Goal: Book appointment/travel/reservation

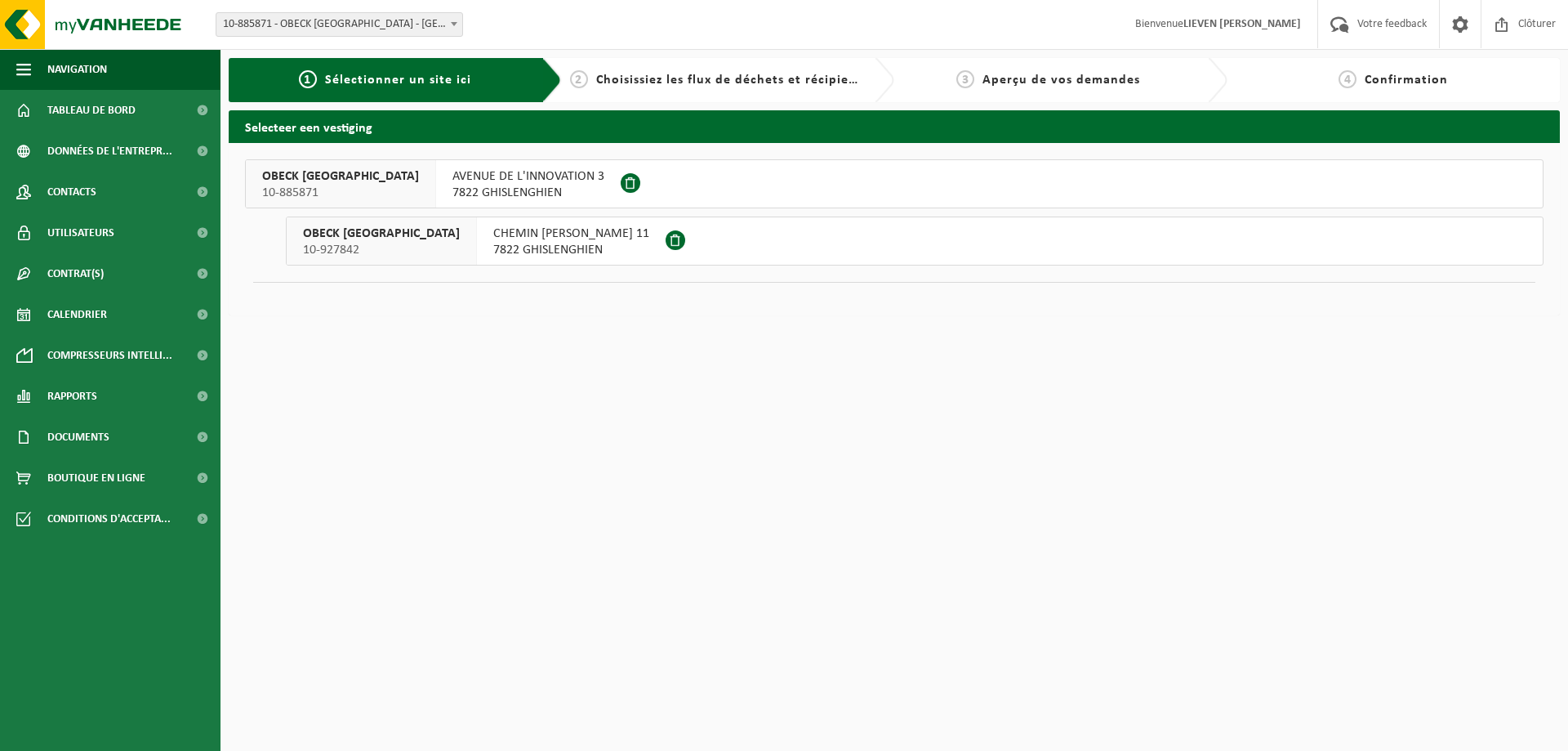
click at [469, 188] on span "7822 GHISLENGHIEN" at bounding box center [528, 192] width 152 height 16
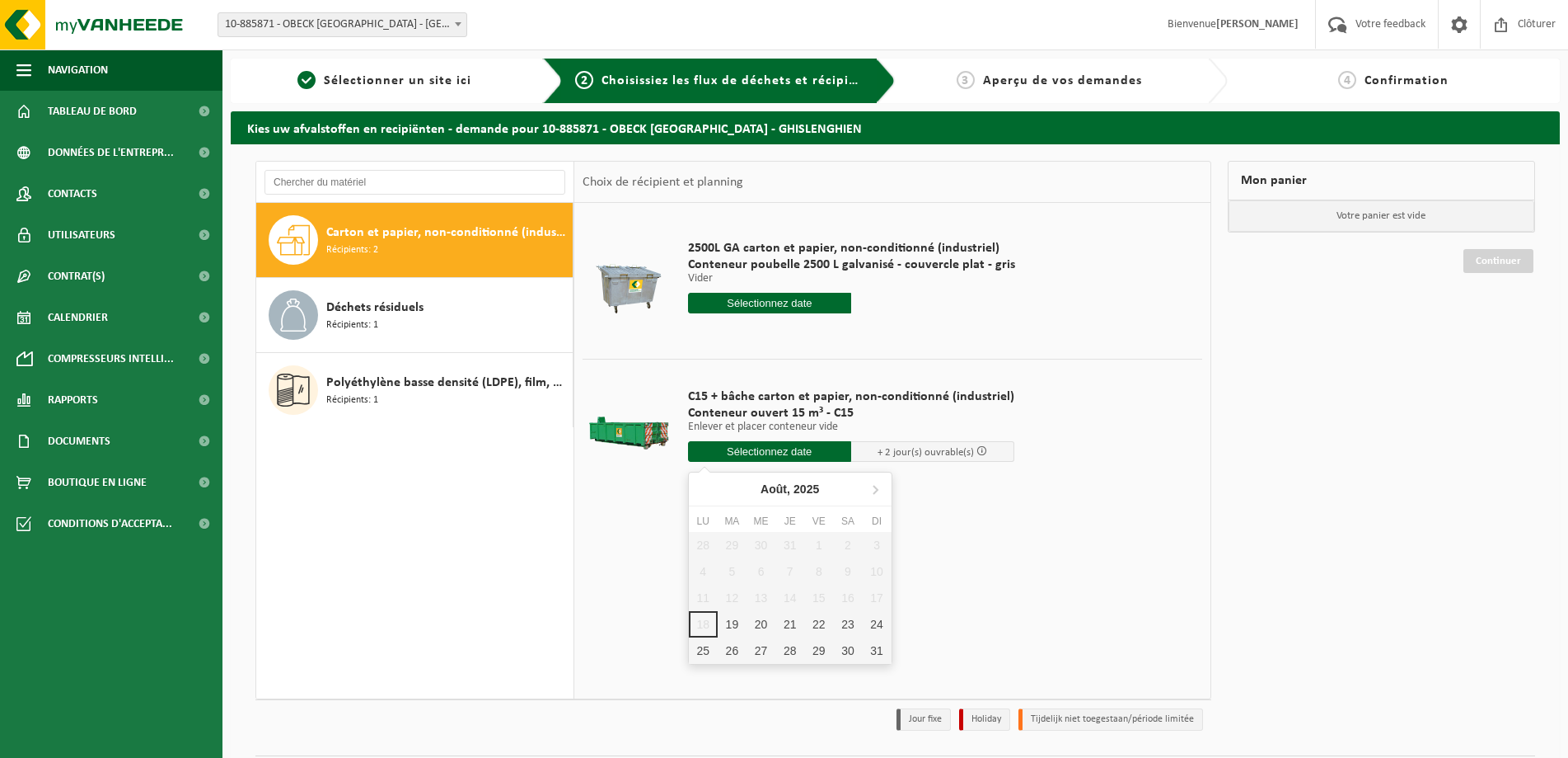
click at [766, 451] on input "text" at bounding box center [769, 451] width 163 height 21
click at [731, 623] on div "19" at bounding box center [732, 624] width 29 height 26
type input "à partir de 2025-08-19"
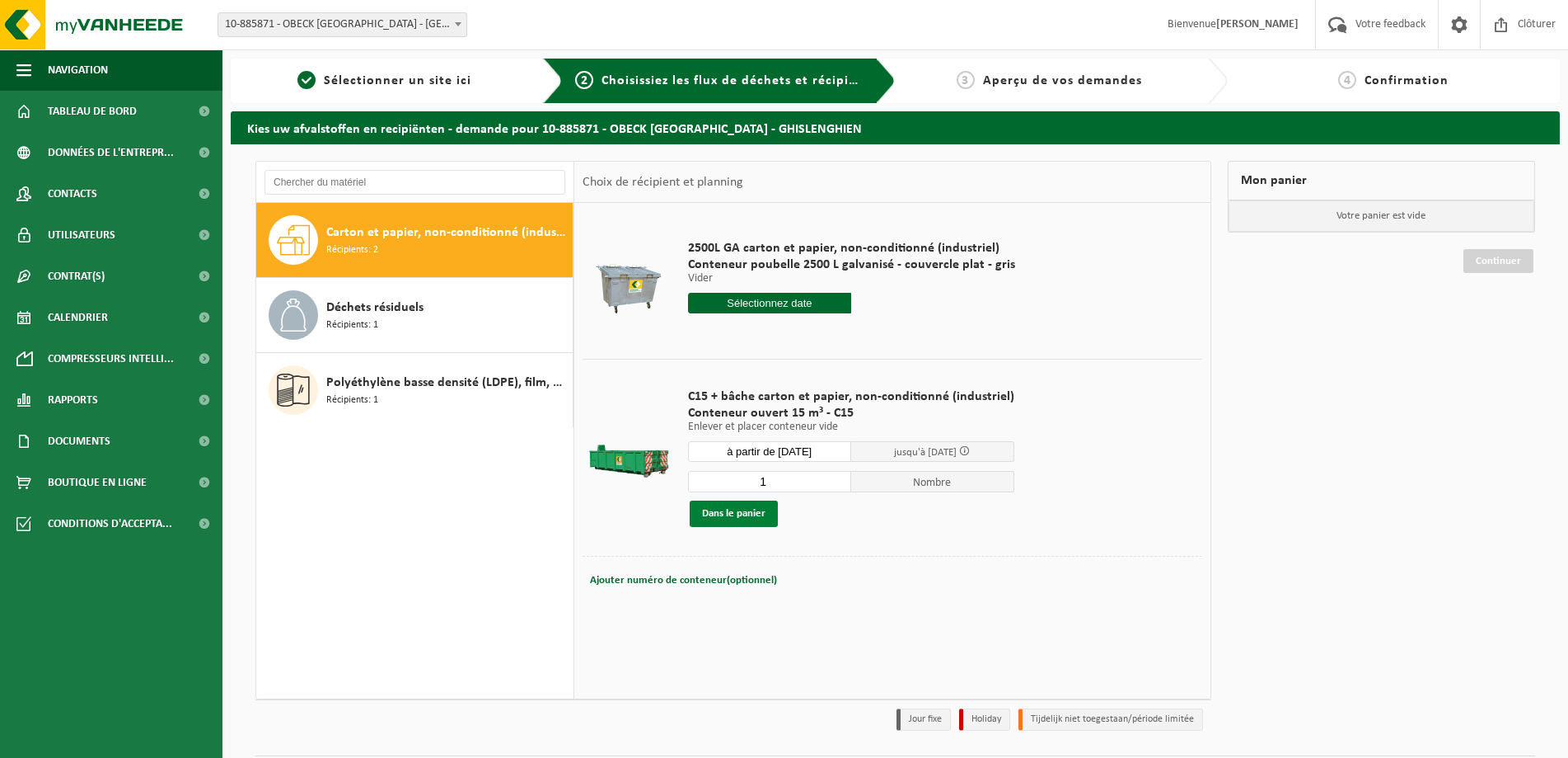
click at [739, 515] on button "Dans le panier" at bounding box center [734, 513] width 88 height 26
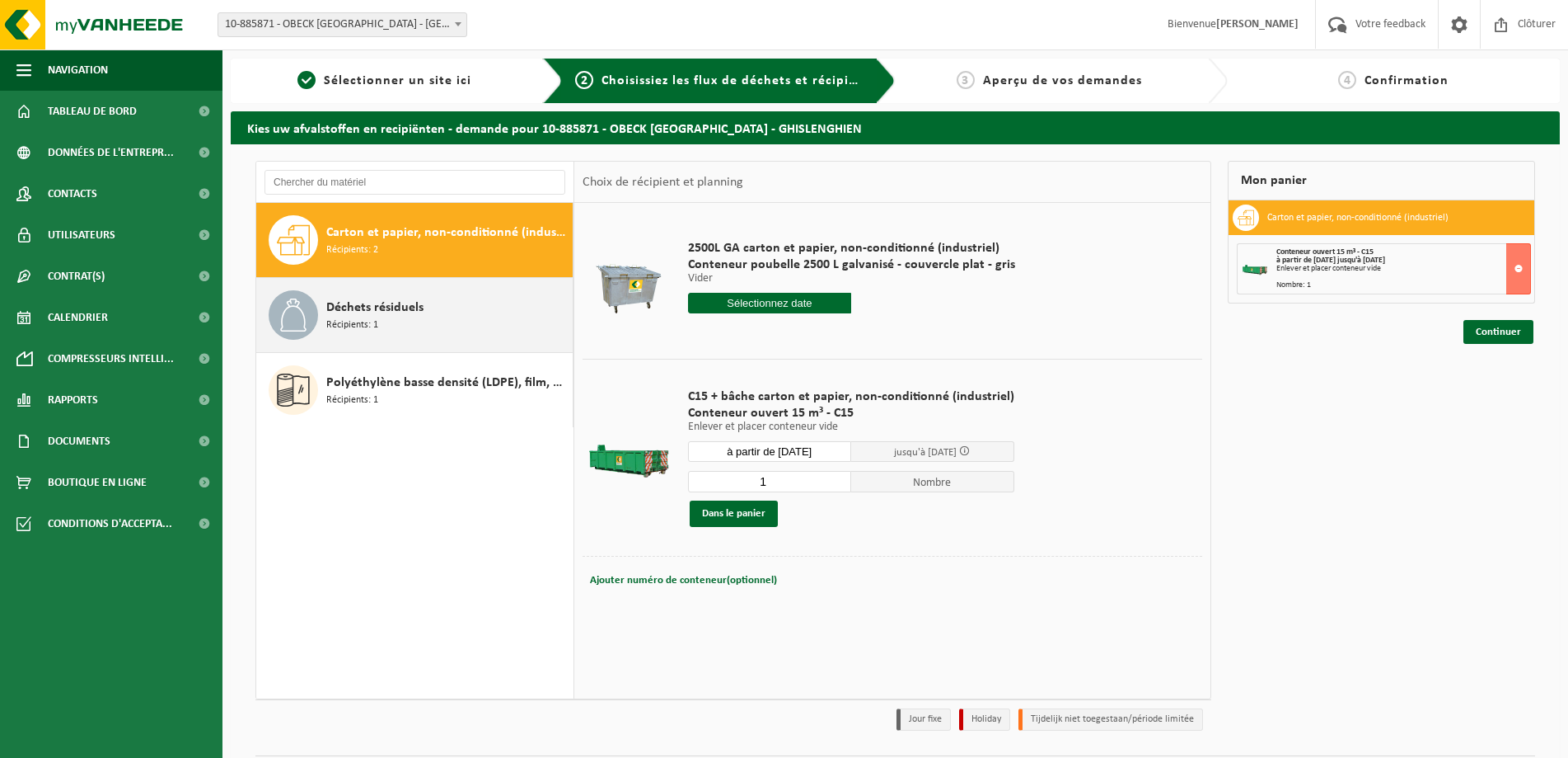
click at [378, 306] on span "Déchets résiduels" at bounding box center [374, 308] width 97 height 20
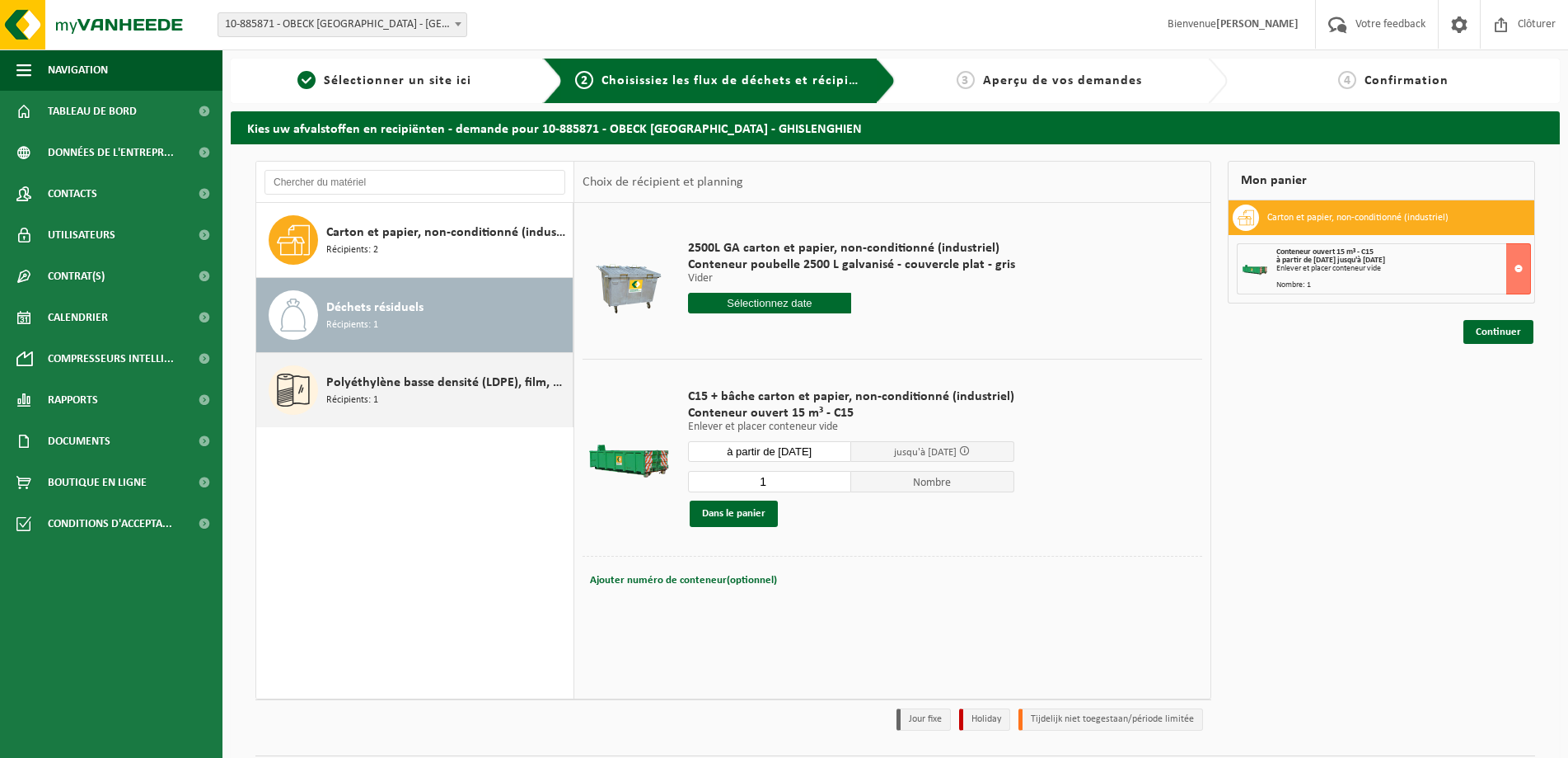
click at [390, 397] on div "Polyéthylène basse densité (LDPE), film, en vrac, naturel Récipients: 1" at bounding box center [447, 389] width 242 height 49
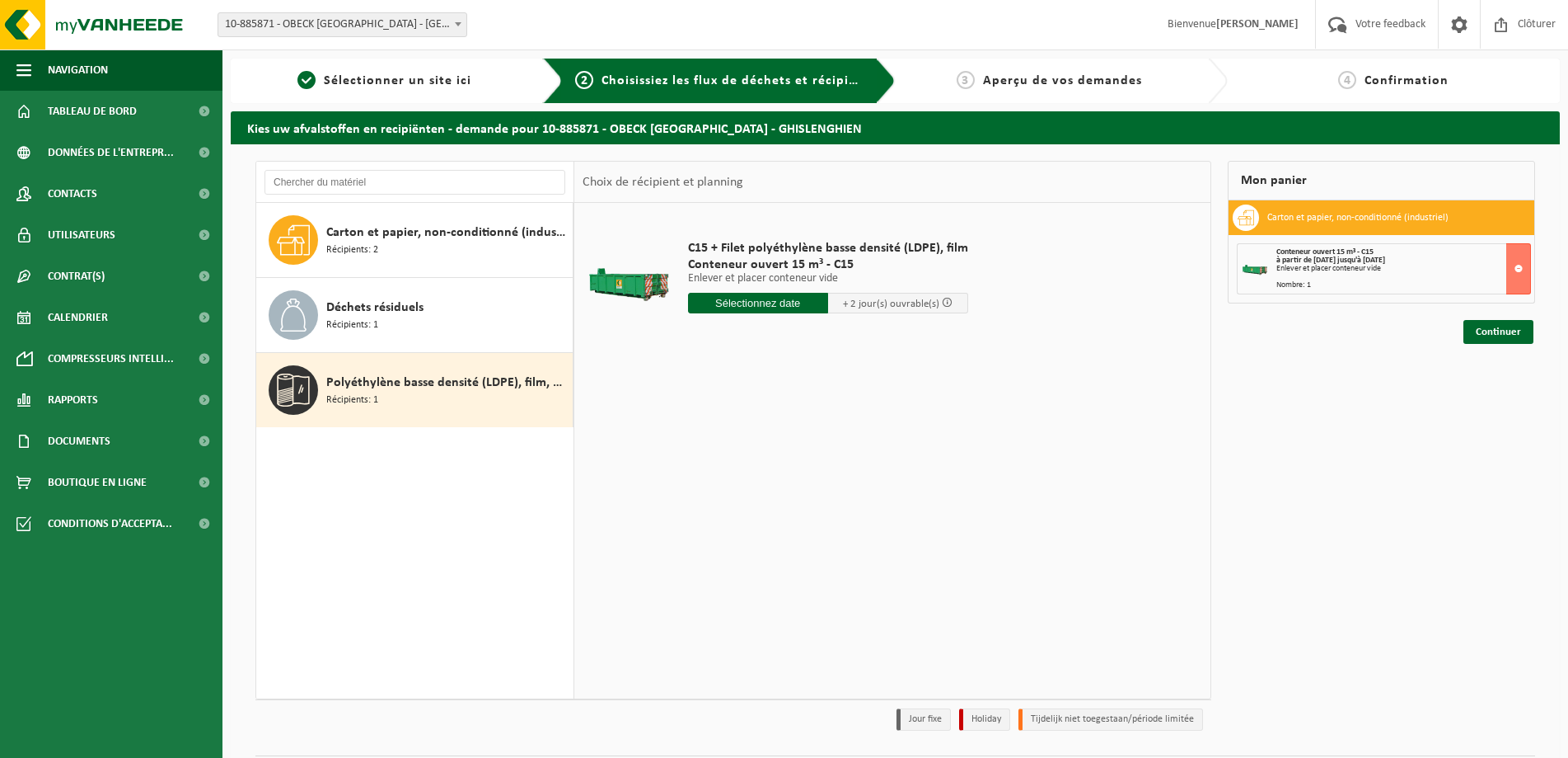
click at [777, 318] on div "C15 + Filet polyéthylène basse densité (LDPE), film Conteneur ouvert 15 m³ - C1…" at bounding box center [827, 280] width 297 height 115
click at [776, 308] on input "text" at bounding box center [758, 303] width 140 height 21
click at [727, 475] on div "19" at bounding box center [732, 476] width 29 height 26
type input "à partir de 2025-08-19"
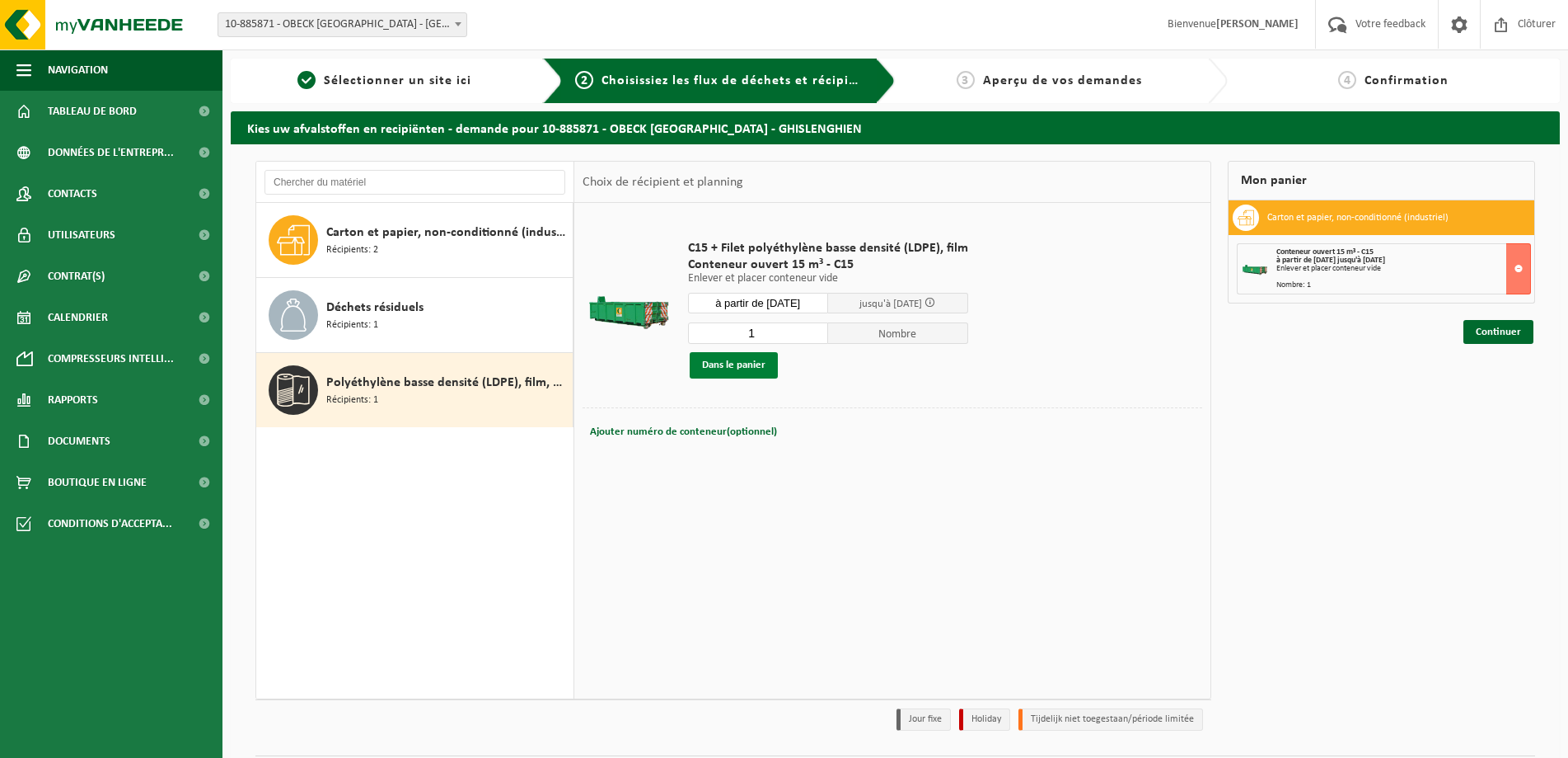
click at [748, 373] on button "Dans le panier" at bounding box center [734, 365] width 88 height 26
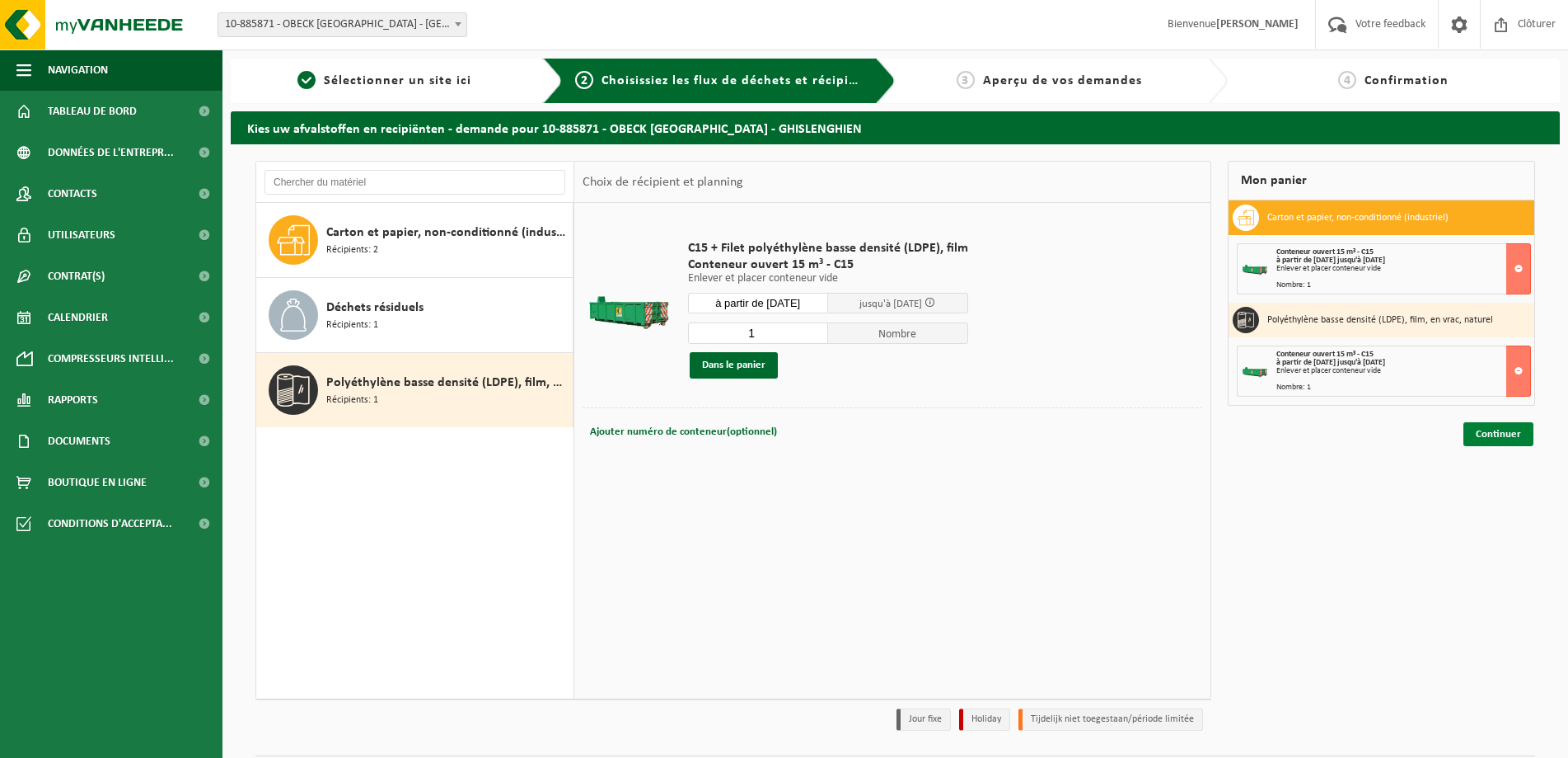
click at [1495, 430] on link "Continuer" at bounding box center [1498, 434] width 70 height 24
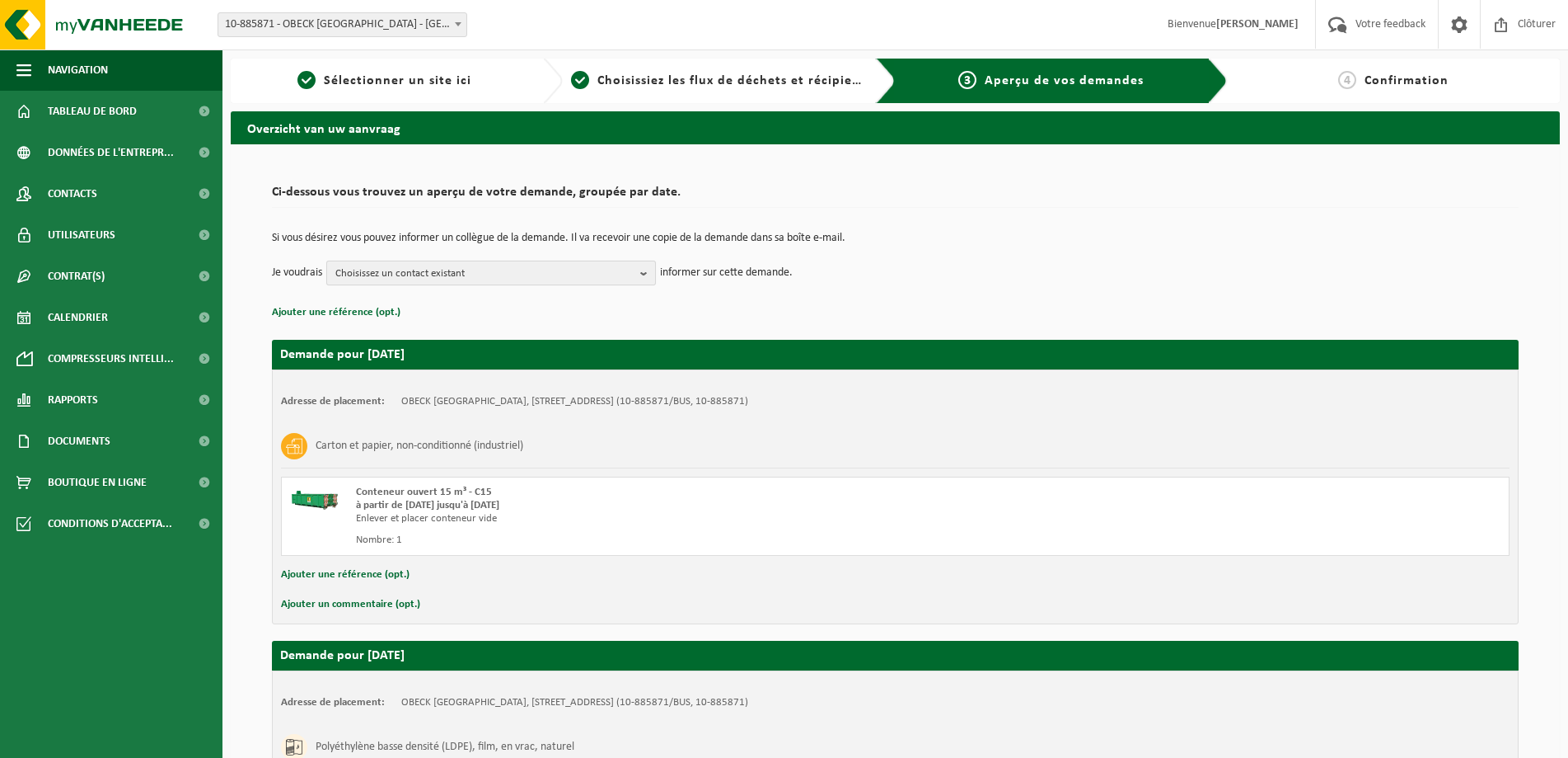
click at [562, 280] on span "Choisissez un contact existant" at bounding box center [485, 273] width 298 height 25
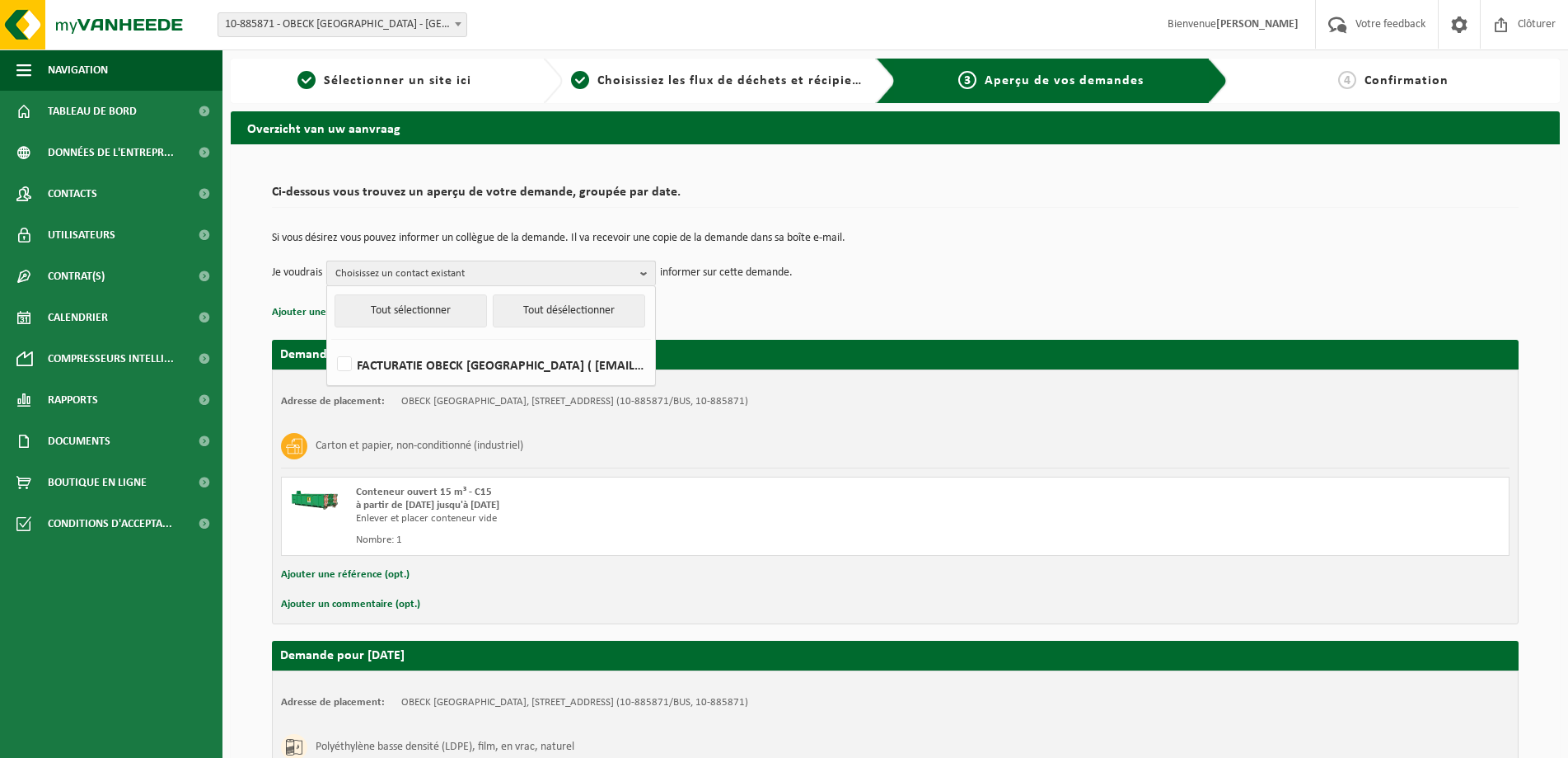
click at [562, 280] on span "Choisissez un contact existant" at bounding box center [485, 273] width 298 height 25
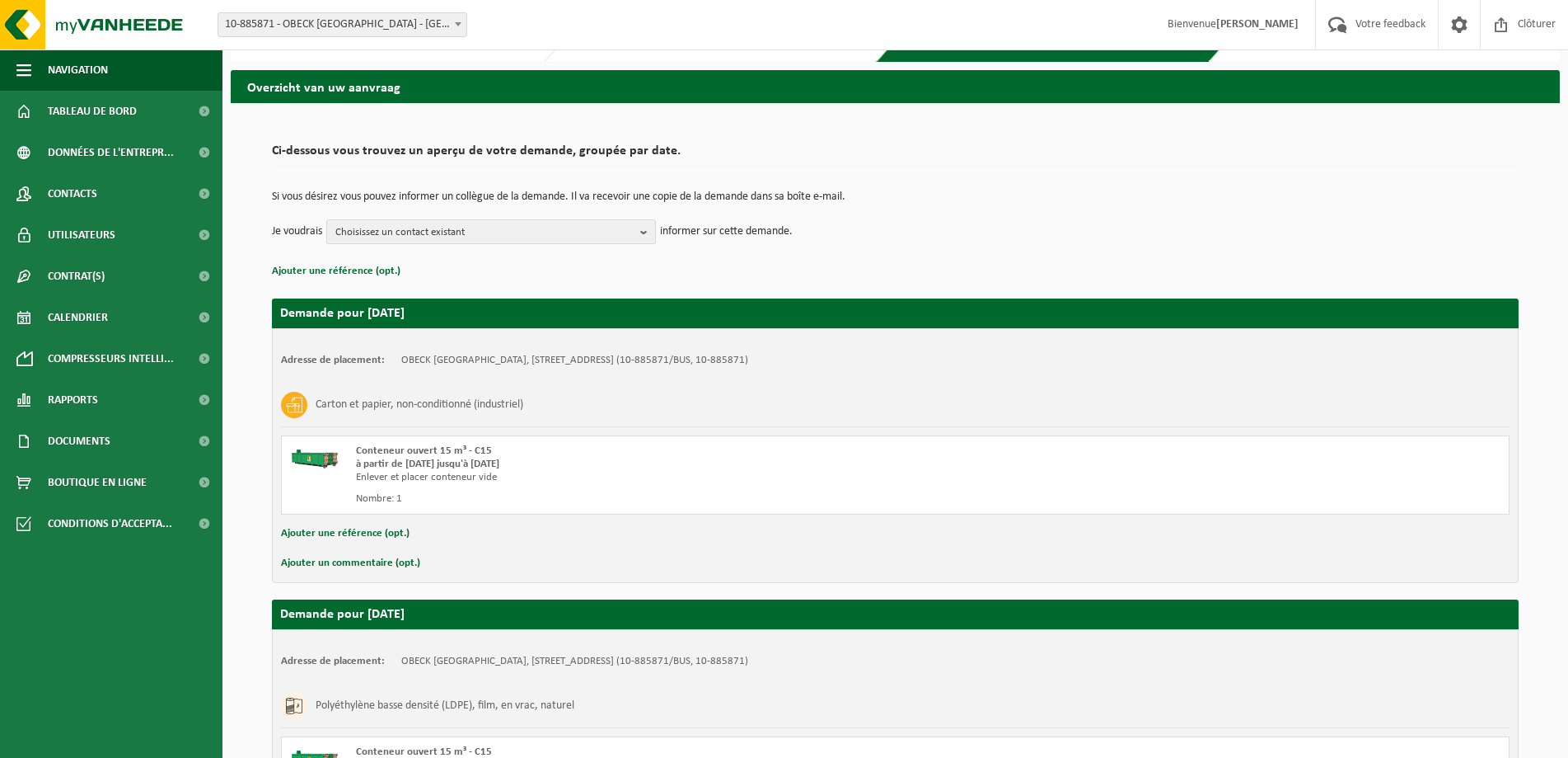
scroll to position [251, 0]
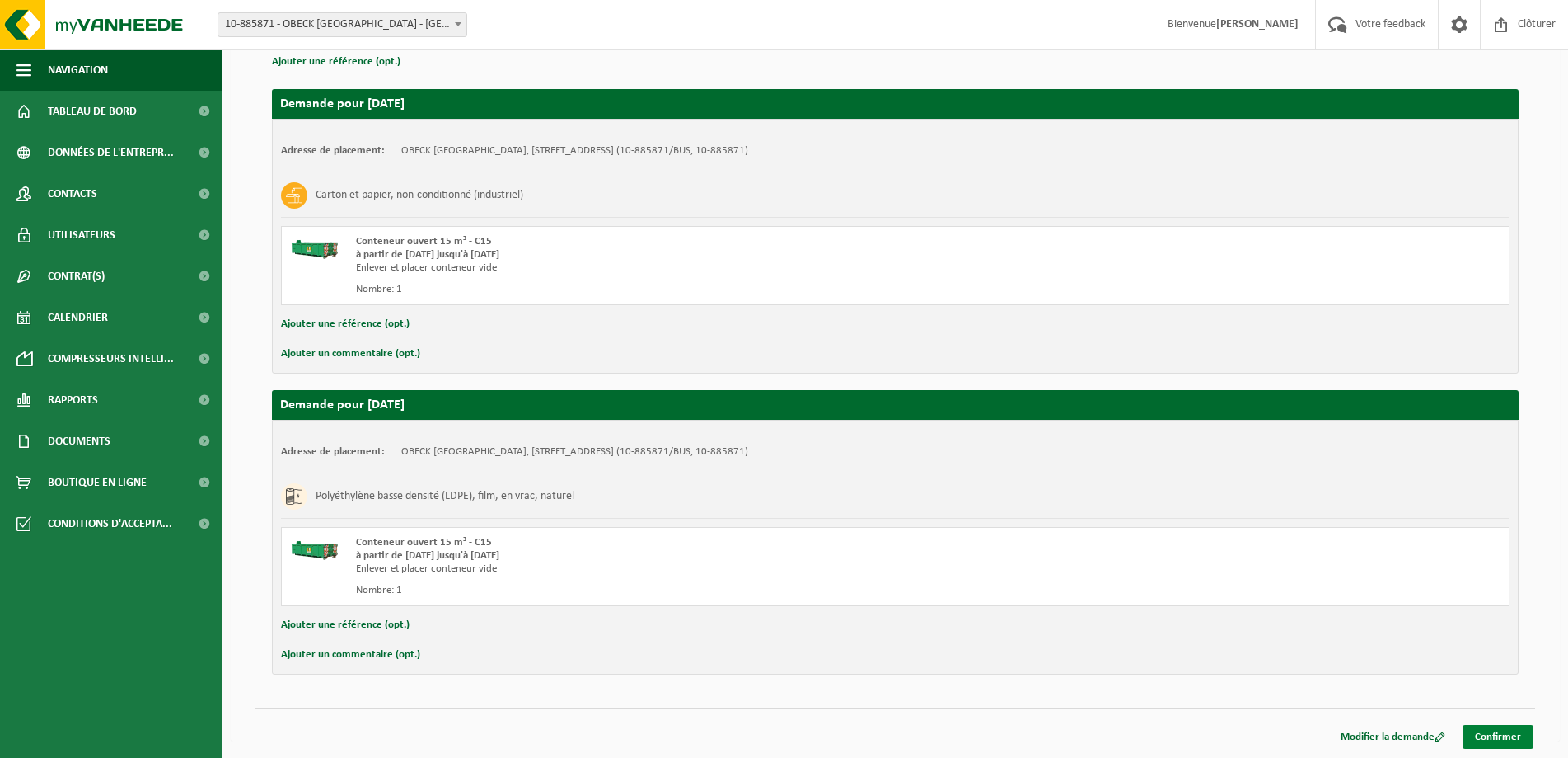
click at [1498, 735] on link "Confirmer" at bounding box center [1497, 737] width 71 height 24
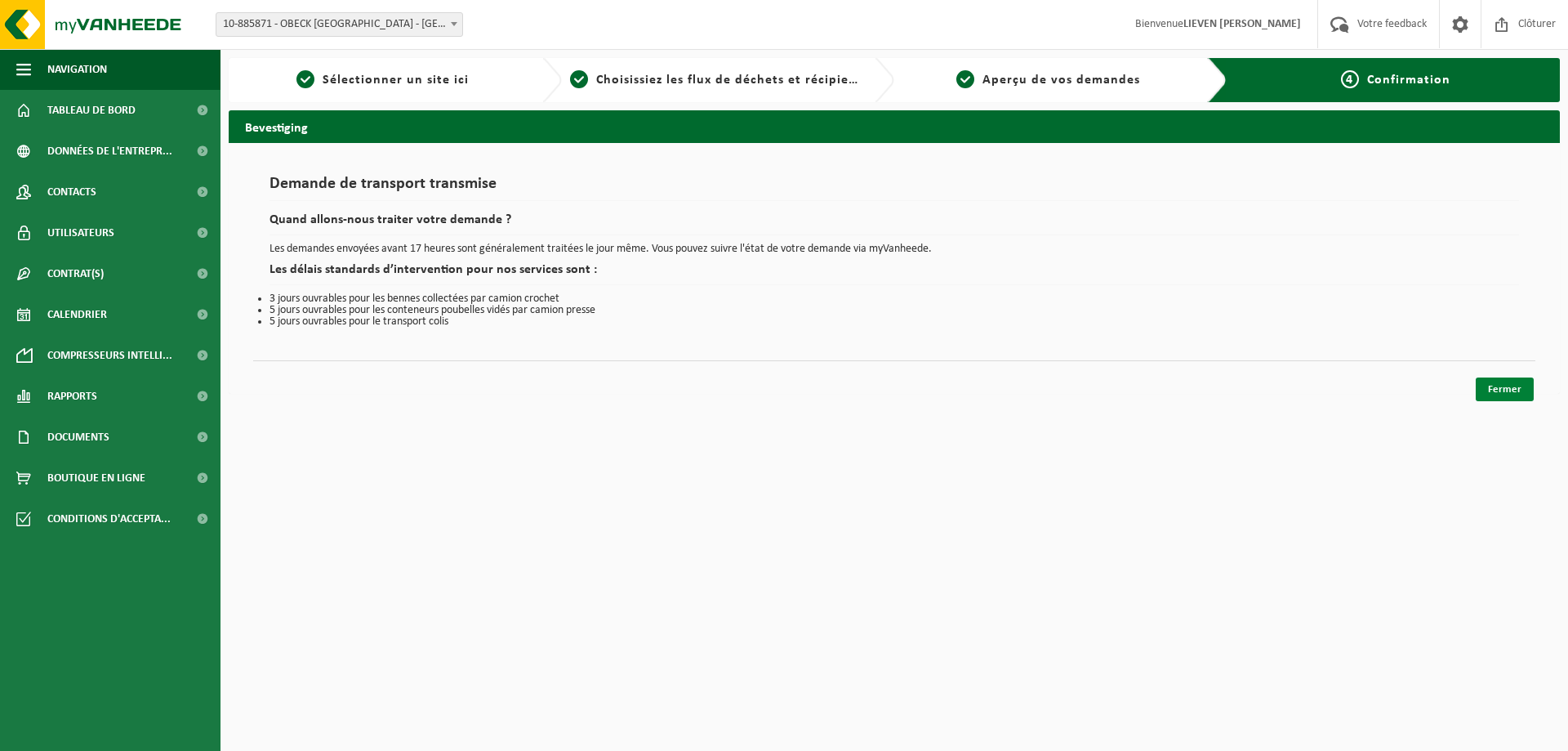
click at [1498, 387] on link "Fermer" at bounding box center [1505, 389] width 58 height 24
